Goal: Task Accomplishment & Management: Use online tool/utility

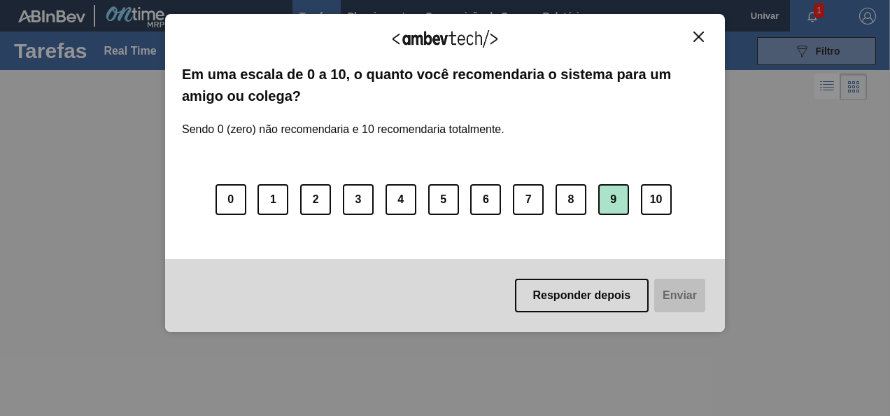
click at [609, 204] on button "9" at bounding box center [614, 199] width 31 height 31
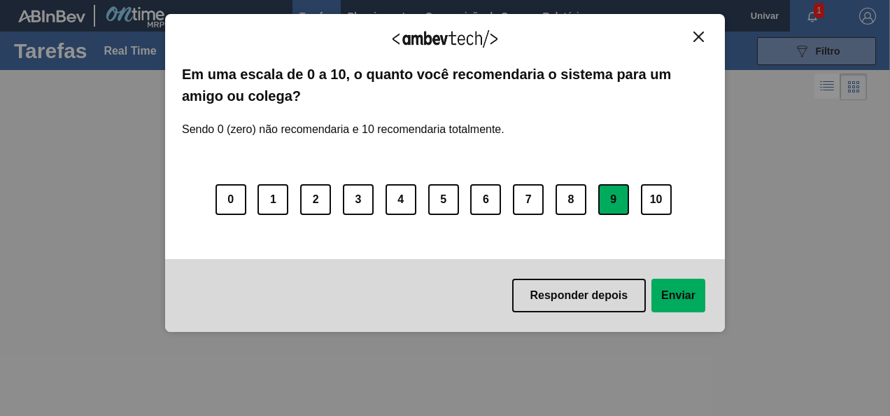
click at [675, 301] on button "Enviar" at bounding box center [679, 296] width 54 height 34
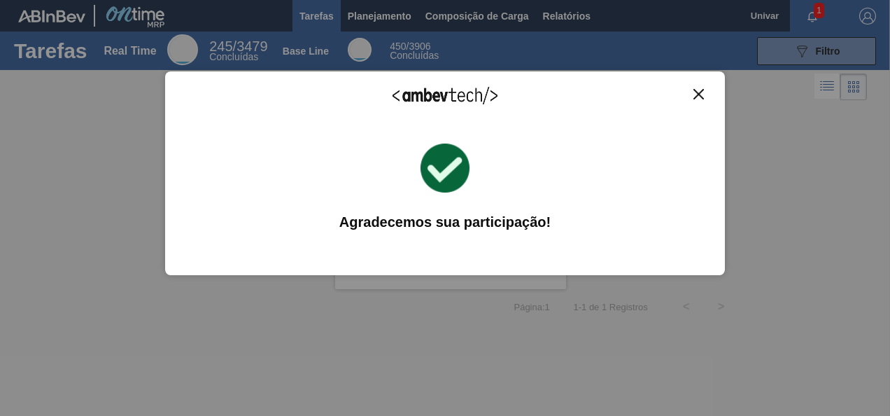
click at [696, 99] on button "Close" at bounding box center [699, 94] width 19 height 12
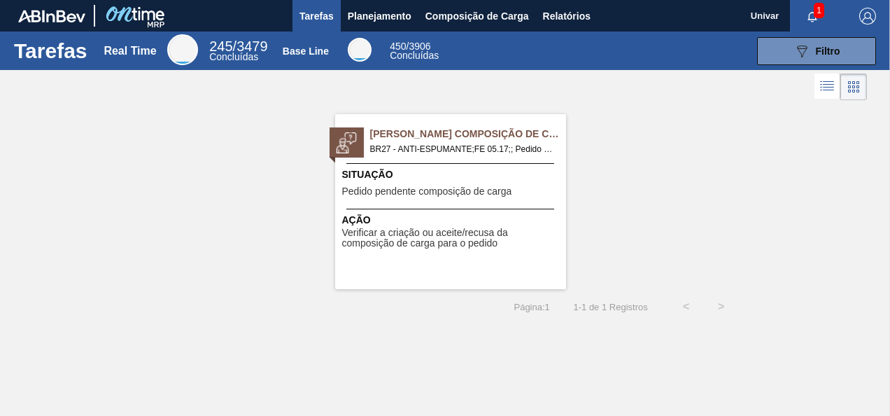
click at [419, 237] on span "Verificar a criação ou aceite/recusa da composição de carga para o pedido" at bounding box center [452, 239] width 221 height 22
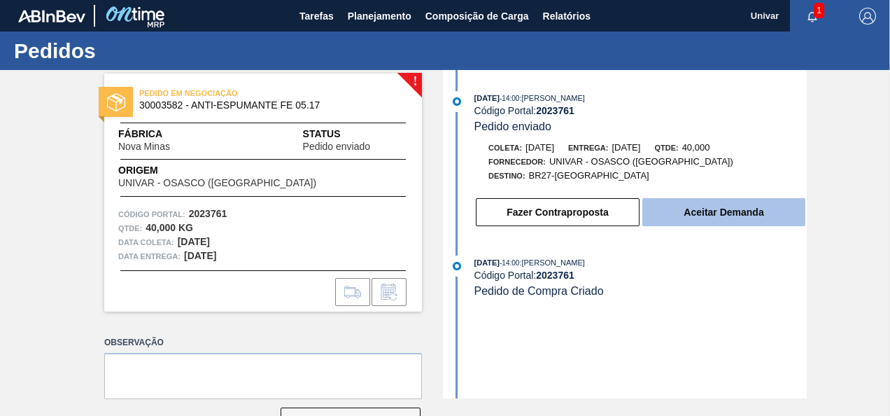
click at [738, 220] on button "Aceitar Demanda" at bounding box center [724, 212] width 163 height 28
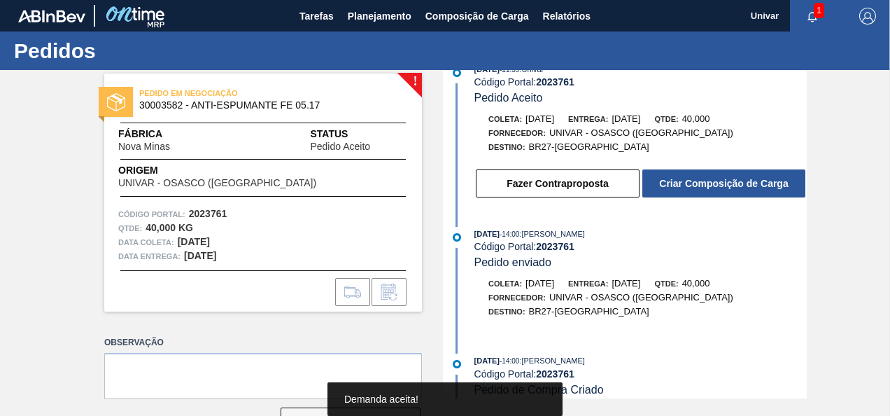
scroll to position [45, 0]
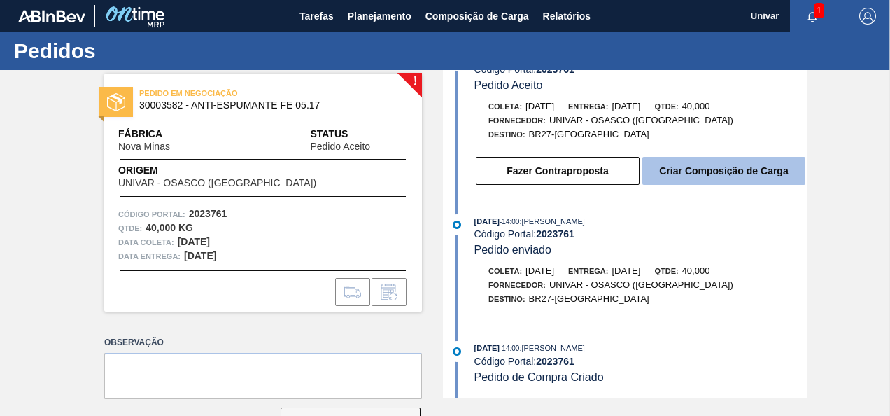
click at [721, 179] on button "Criar Composição de Carga" at bounding box center [724, 171] width 163 height 28
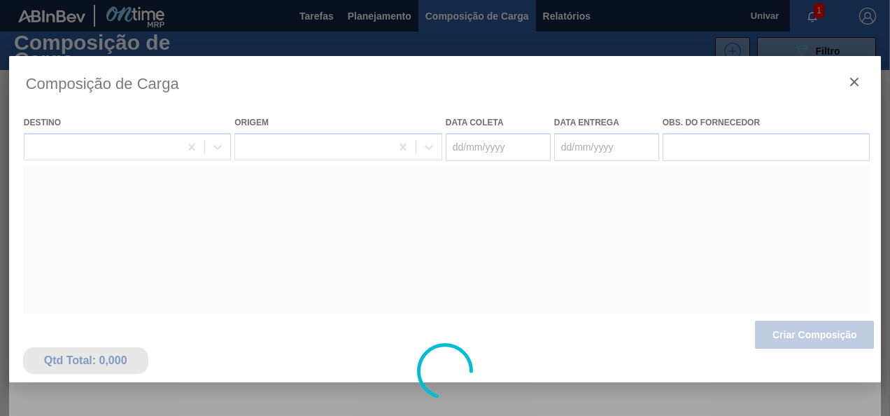
type coleta "[DATE]"
type entrega "[DATE]"
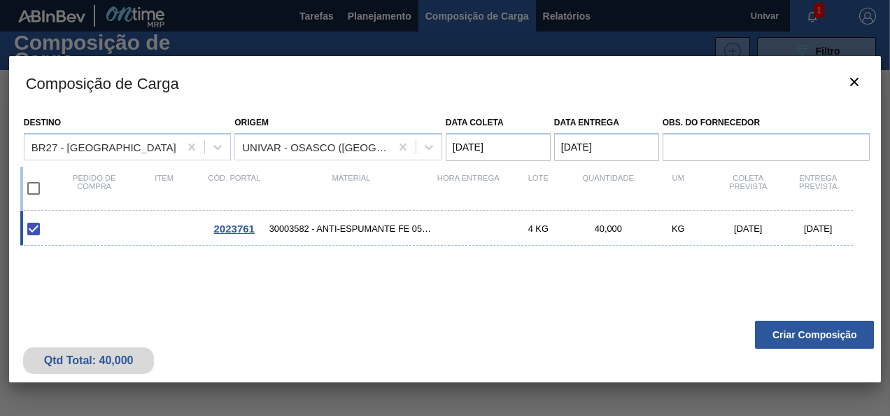
click at [546, 231] on div "4 KG" at bounding box center [538, 228] width 70 height 11
checkbox input "false"
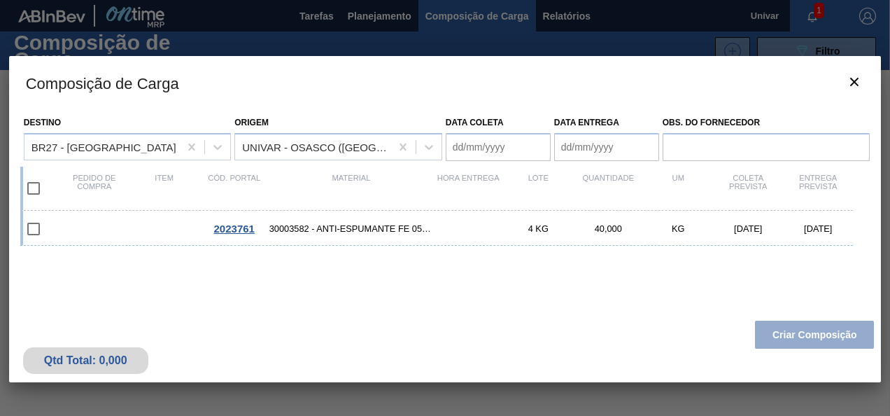
click at [475, 147] on coleta "Data coleta" at bounding box center [498, 147] width 105 height 28
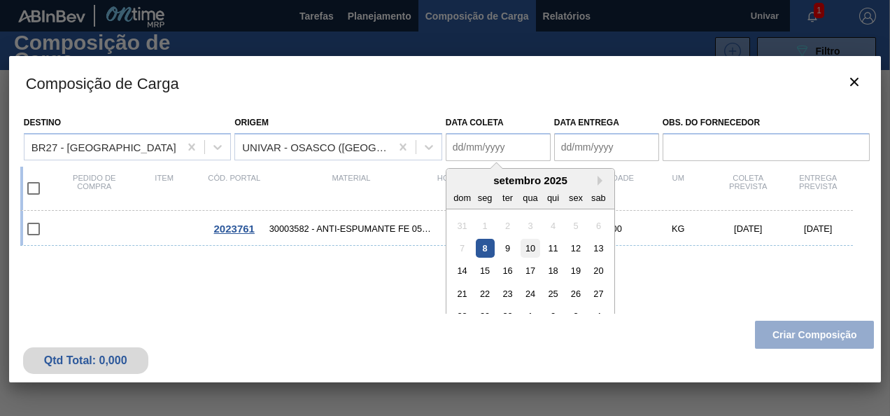
click at [532, 253] on div "10" at bounding box center [530, 248] width 19 height 19
type coleta "[DATE]"
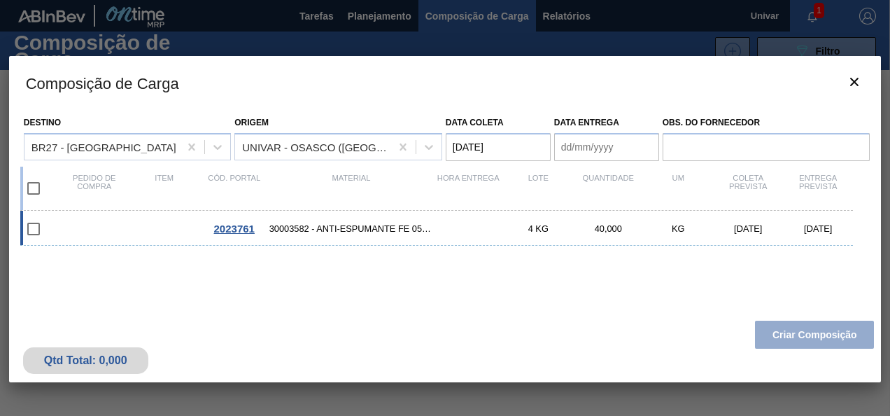
click at [41, 232] on input "checkbox" at bounding box center [33, 228] width 29 height 29
checkbox input "false"
click at [29, 231] on input "checkbox" at bounding box center [33, 228] width 29 height 29
checkbox input "false"
click at [32, 193] on input "checkbox" at bounding box center [33, 188] width 29 height 29
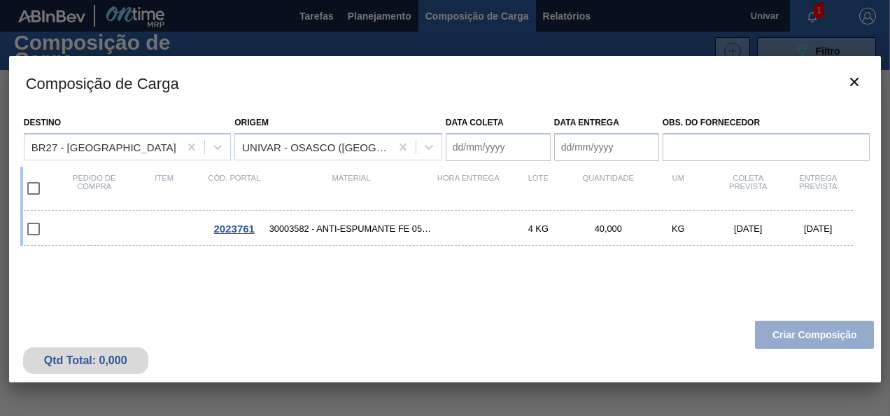
checkbox input "true"
type coleta "[DATE]"
type entrega "[DATE]"
checkbox input "true"
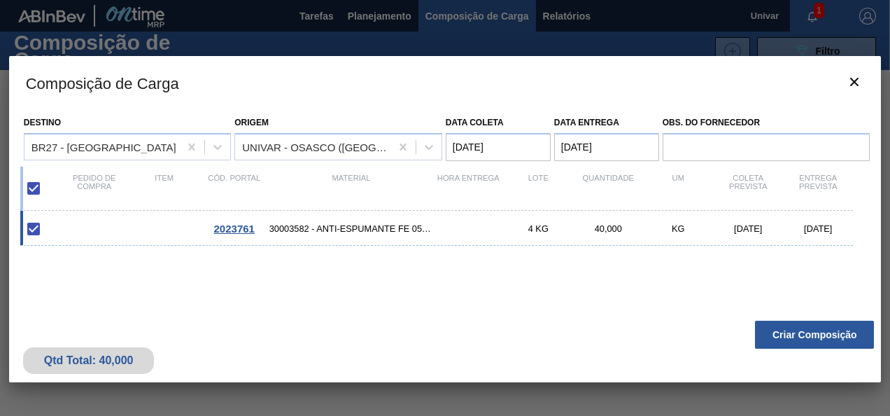
click at [531, 148] on coleta "[DATE]" at bounding box center [498, 147] width 105 height 28
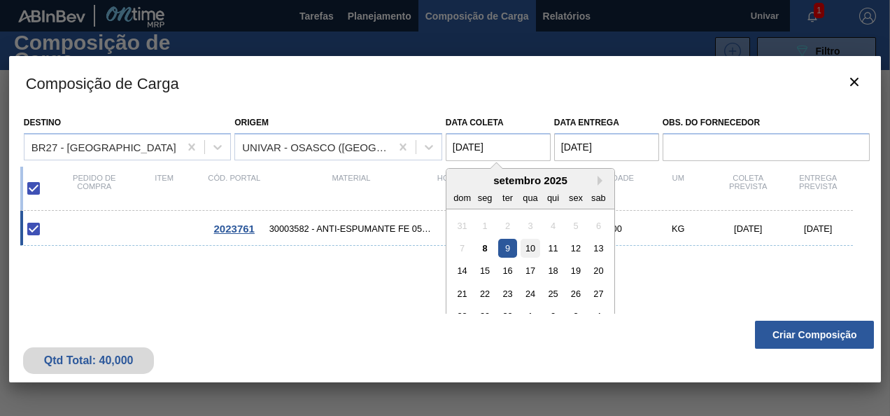
click at [531, 248] on div "10" at bounding box center [530, 248] width 19 height 19
type coleta "[DATE]"
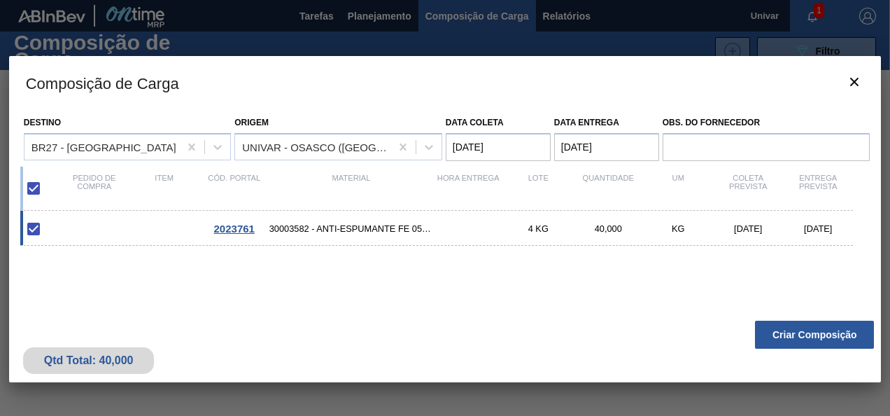
click at [526, 154] on coleta "[DATE]" at bounding box center [498, 147] width 105 height 28
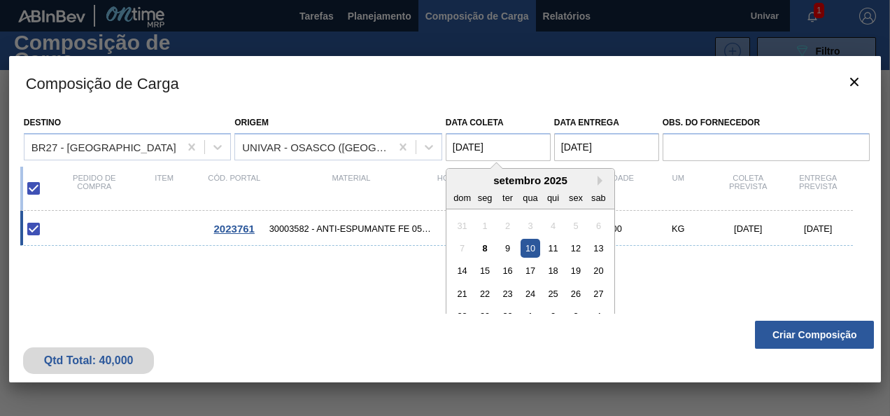
click at [605, 140] on entrega "[DATE]" at bounding box center [606, 147] width 105 height 28
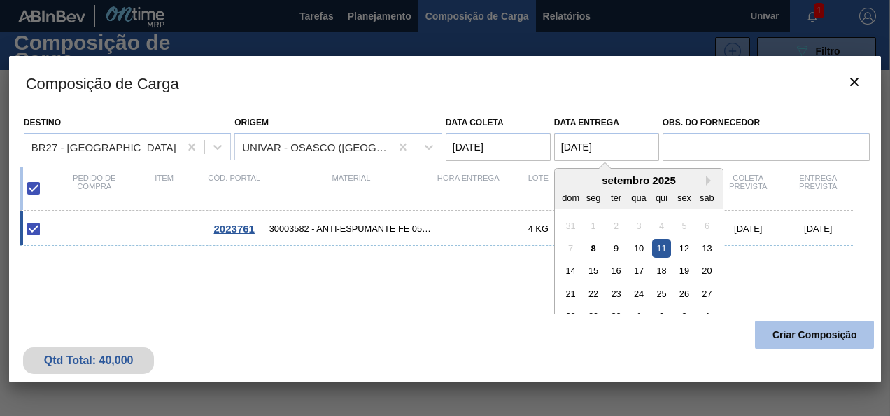
click at [797, 344] on button "Criar Composição" at bounding box center [814, 335] width 119 height 28
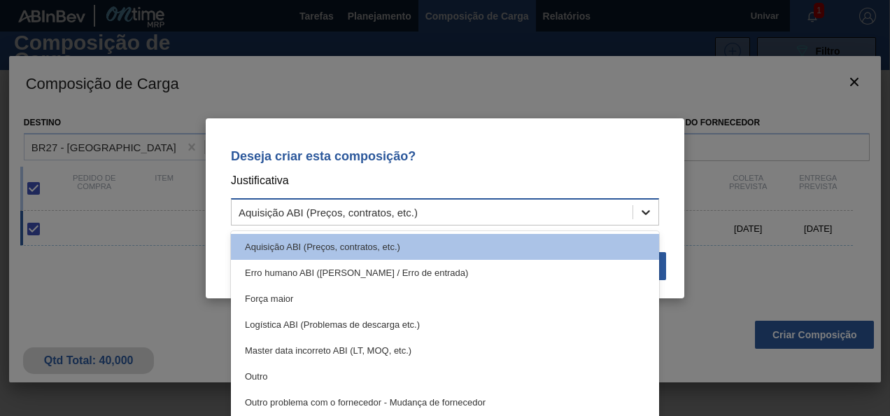
click at [643, 218] on icon at bounding box center [646, 212] width 14 height 14
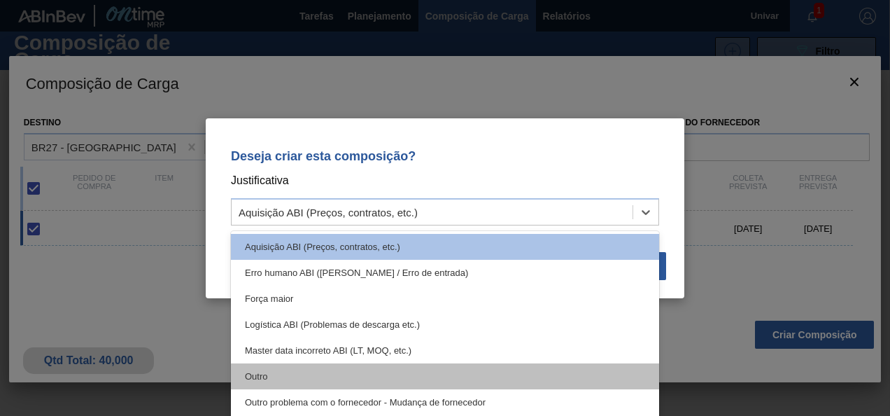
click at [528, 372] on div "Outro" at bounding box center [445, 376] width 428 height 26
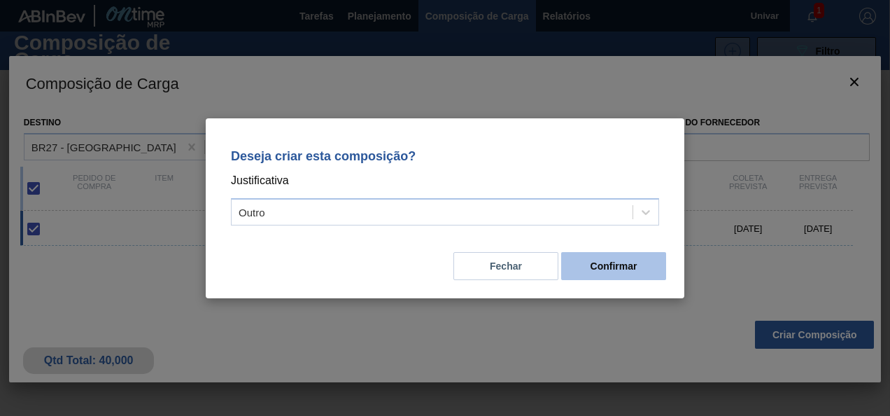
click at [622, 276] on button "Confirmar" at bounding box center [613, 266] width 105 height 28
